Goal: Find specific page/section: Locate a particular part of the current website

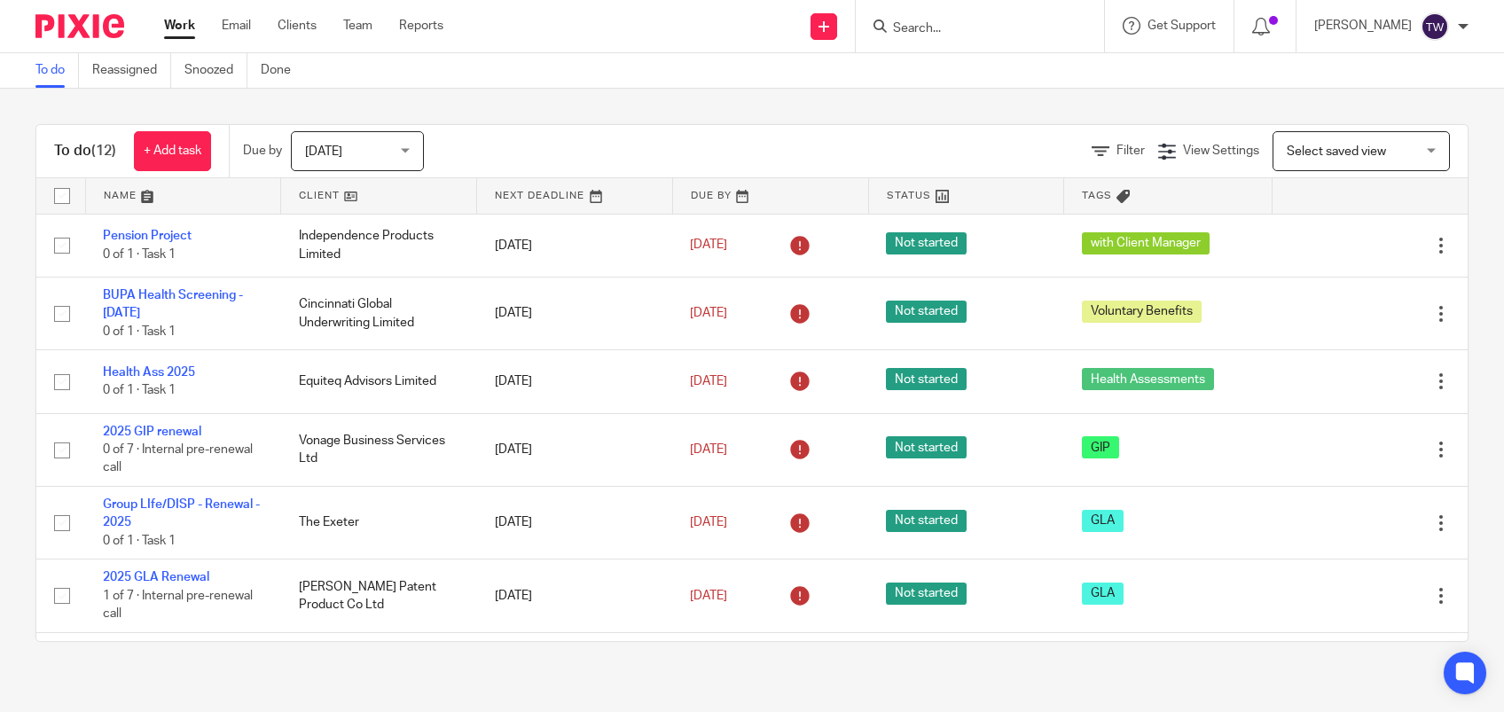
click at [946, 28] on input "Search" at bounding box center [971, 29] width 160 height 16
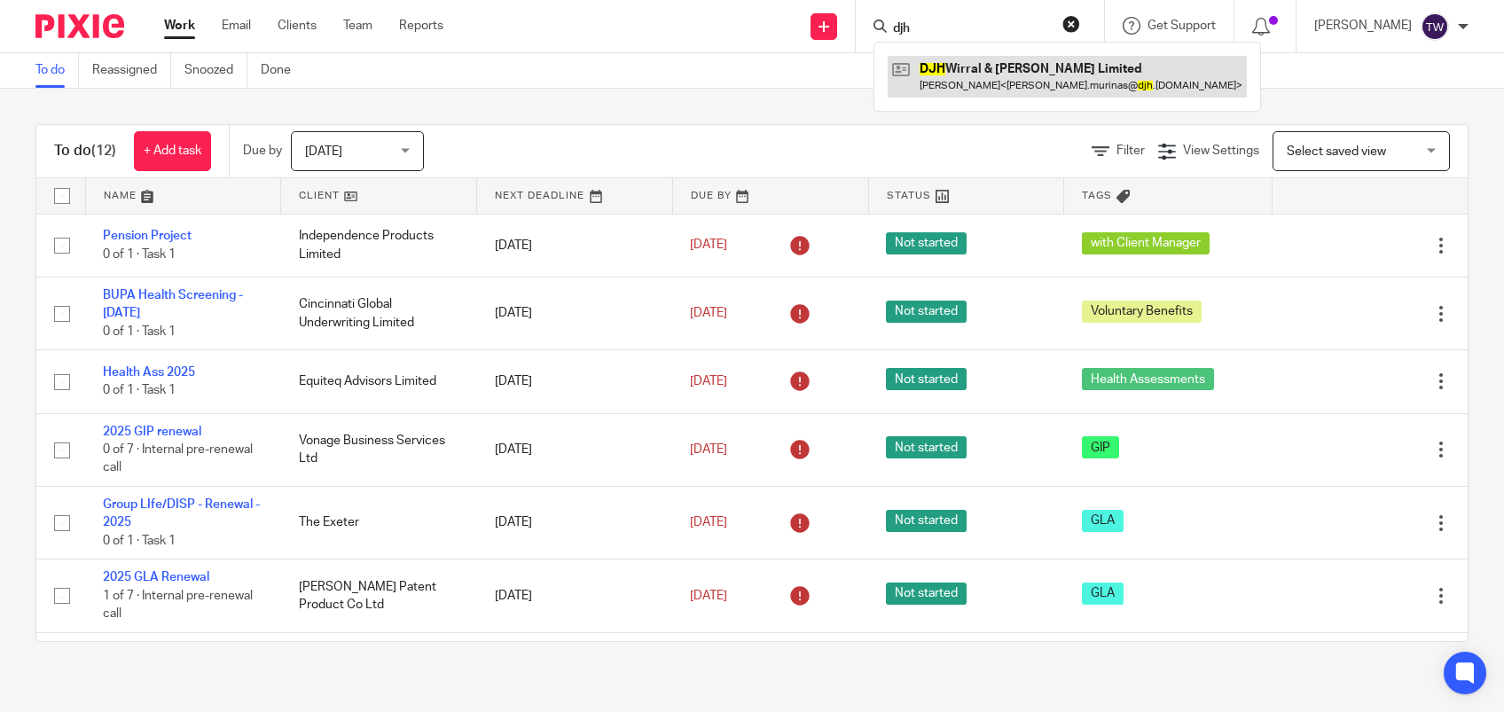
type input "djh"
click at [973, 67] on link at bounding box center [1067, 76] width 359 height 41
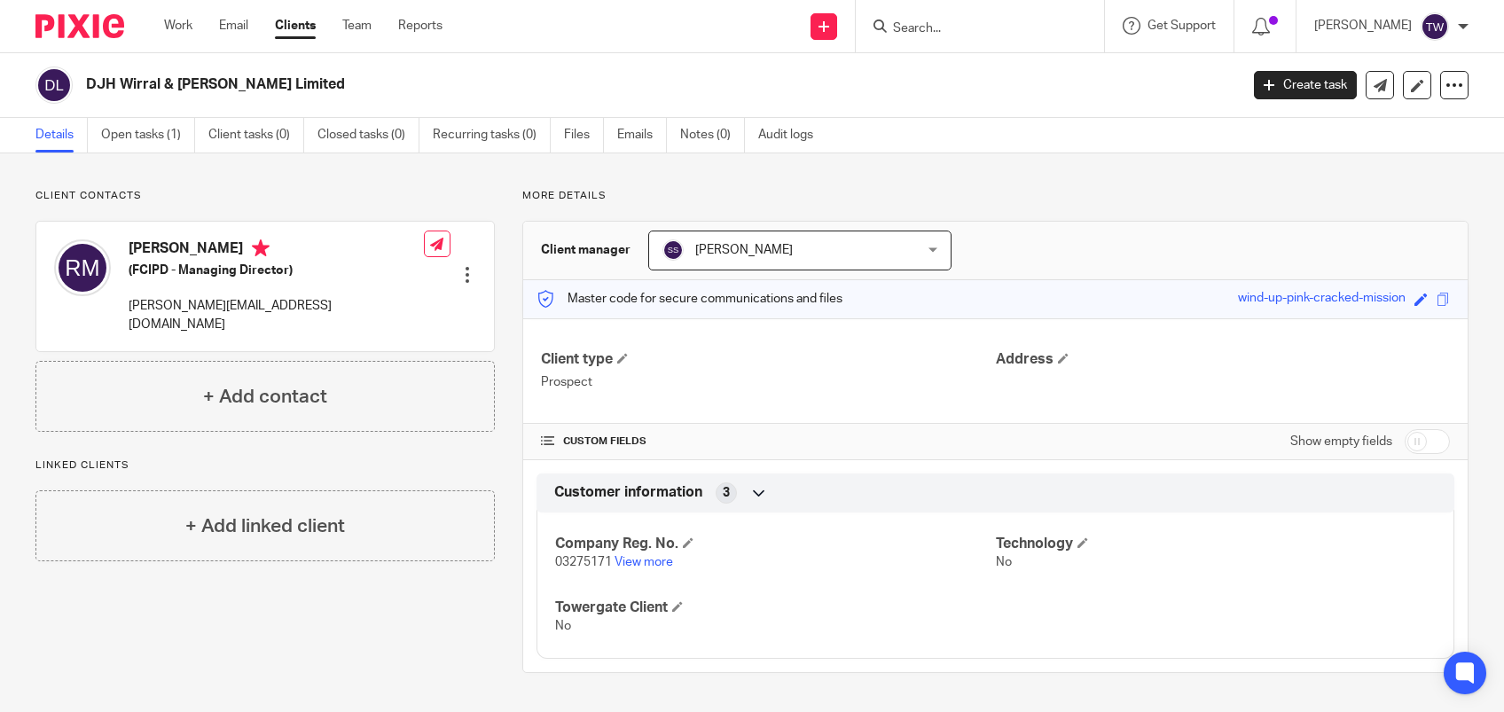
drag, startPoint x: 0, startPoint y: 0, endPoint x: 1386, endPoint y: 291, distance: 1415.7
click at [1386, 291] on div "Master code for secure communications and files wind-up-pink-cracked-mission Sa…" at bounding box center [995, 299] width 945 height 38
drag, startPoint x: 1386, startPoint y: 291, endPoint x: 1360, endPoint y: 294, distance: 26.0
copy div "wind-up-pink-cracked-mission"
